Goal: Information Seeking & Learning: Stay updated

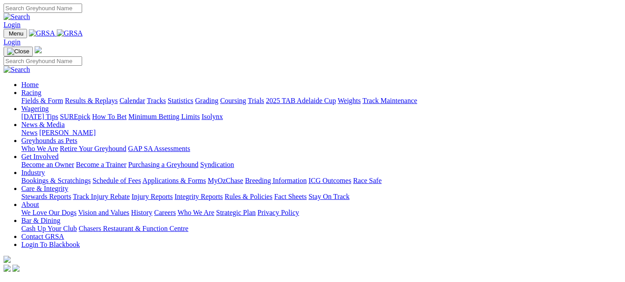
click at [41, 89] on link "Racing" at bounding box center [31, 93] width 20 height 8
click at [65, 121] on link "News & Media" at bounding box center [43, 125] width 44 height 8
click at [37, 129] on link "News" at bounding box center [29, 133] width 16 height 8
